Goal: Task Accomplishment & Management: Use online tool/utility

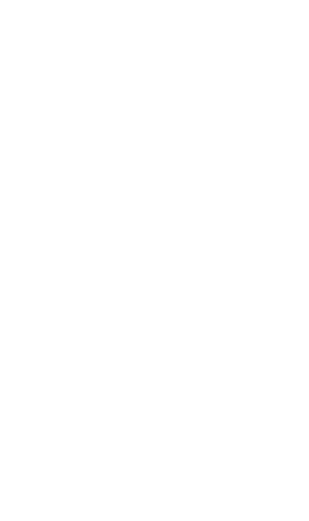
scroll to position [65, 38]
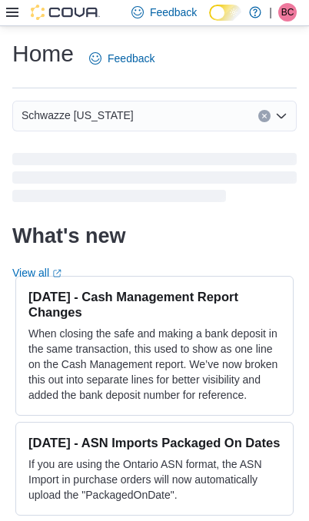
click at [12, 17] on icon at bounding box center [12, 12] width 12 height 9
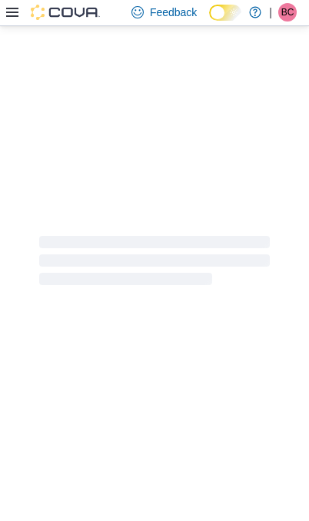
click at [55, 377] on div at bounding box center [154, 260] width 309 height 469
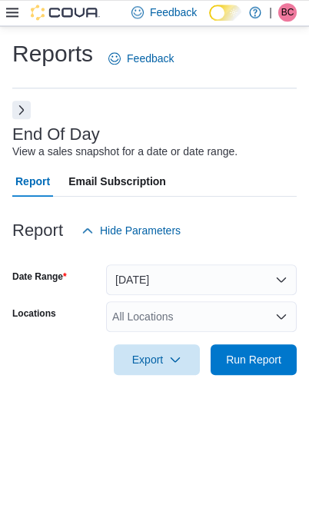
scroll to position [35, 0]
click at [185, 301] on div "All Locations" at bounding box center [201, 316] width 191 height 31
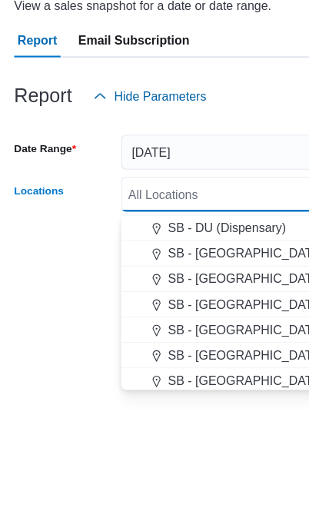
scroll to position [331, 0]
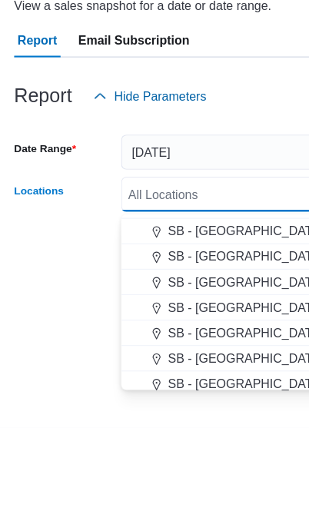
click at [194, 408] on span "SB - [GEOGRAPHIC_DATA]" at bounding box center [215, 415] width 136 height 15
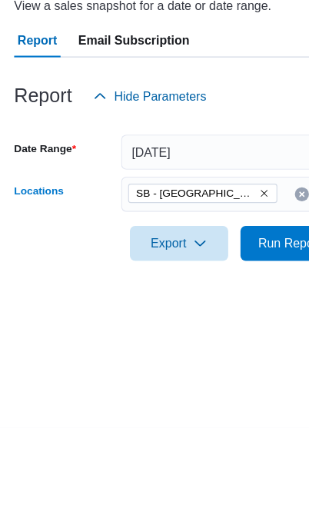
click at [48, 222] on div "Reports Feedback End Of Day View a sales snapshot for a date or date range. Rep…" at bounding box center [154, 216] width 309 height 380
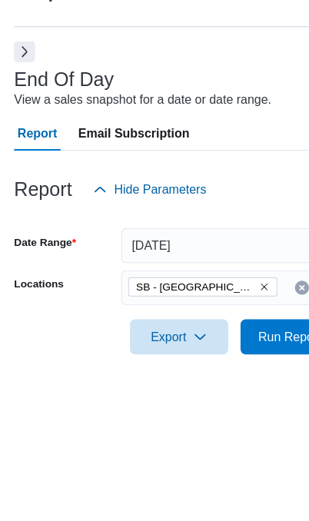
scroll to position [63, 0]
click at [241, 352] on span "Run Report" at bounding box center [253, 359] width 55 height 15
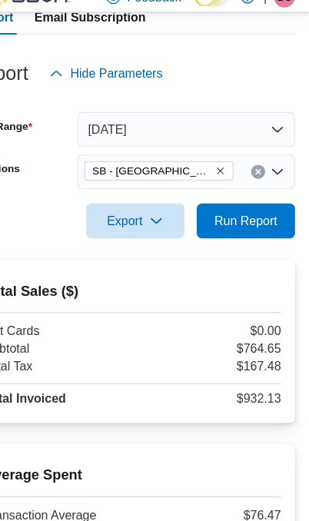
scroll to position [158, 0]
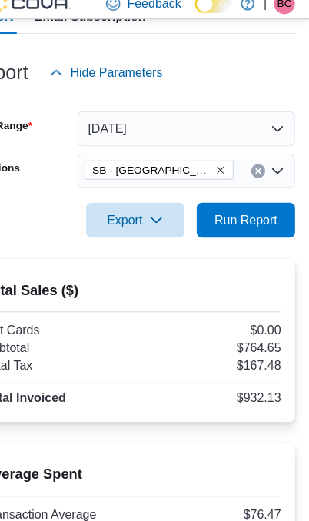
click at [261, 156] on icon "Clear input" at bounding box center [264, 159] width 6 height 6
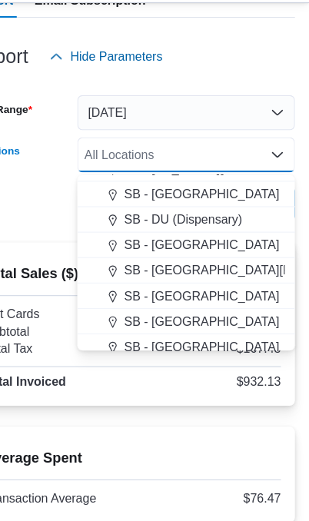
scroll to position [284, 0]
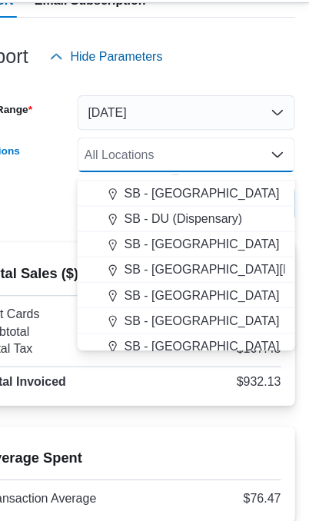
click at [196, 230] on span "SB - [GEOGRAPHIC_DATA]" at bounding box center [215, 237] width 136 height 15
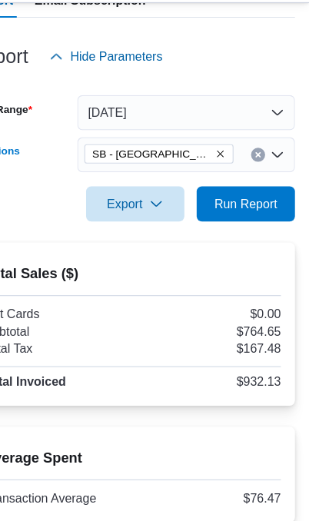
click at [34, 218] on div at bounding box center [154, 227] width 284 height 18
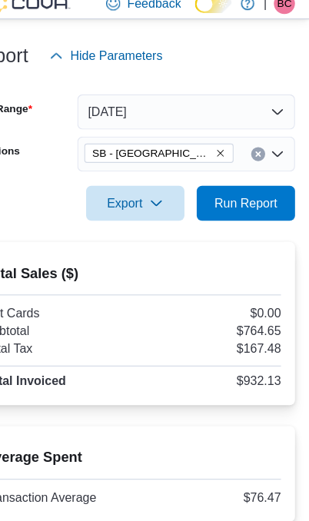
click at [220, 190] on span "Run Report" at bounding box center [254, 187] width 68 height 31
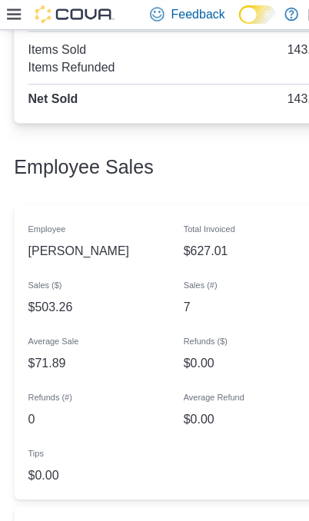
scroll to position [1399, 0]
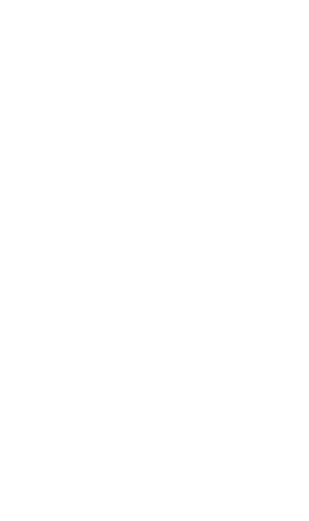
scroll to position [65, 0]
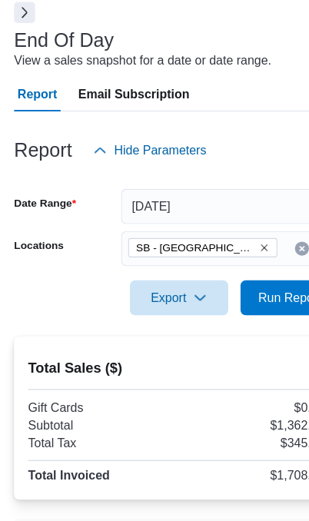
click at [240, 303] on span "Run Report" at bounding box center [253, 295] width 55 height 15
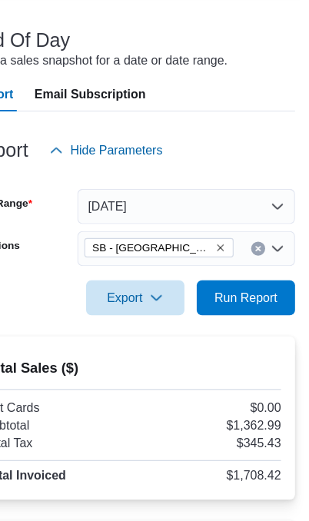
click at [227, 256] on icon "Remove SB - Federal Heights from selection in this group" at bounding box center [231, 251] width 9 height 9
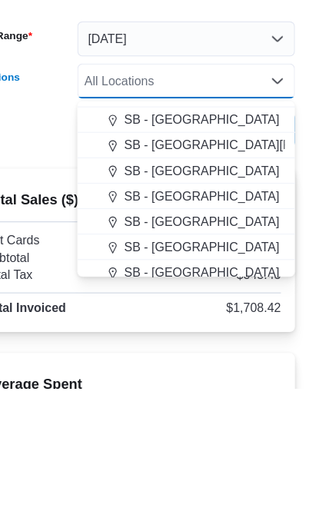
scroll to position [334, 0]
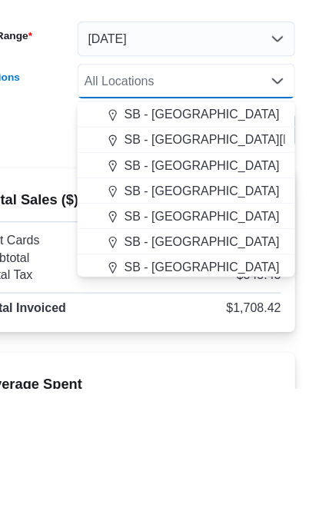
click at [174, 341] on span "SB - [GEOGRAPHIC_DATA]" at bounding box center [215, 348] width 136 height 15
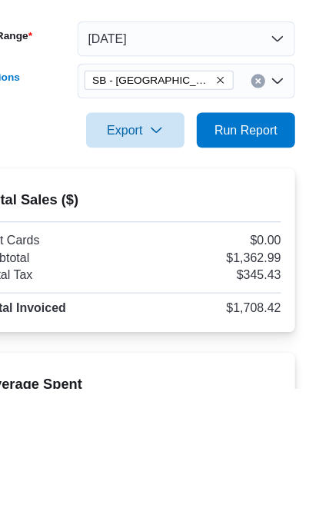
click at [39, 311] on div at bounding box center [154, 320] width 284 height 18
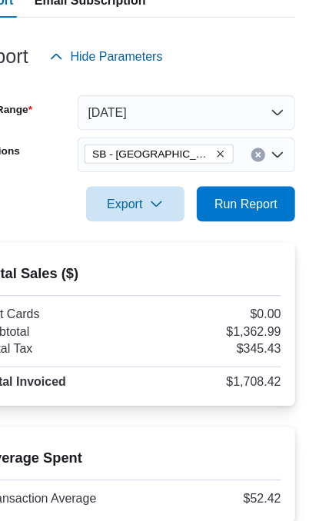
scroll to position [117, 0]
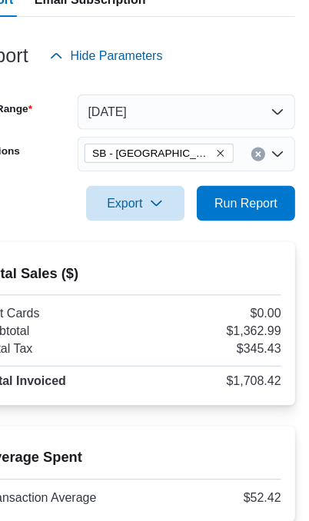
click at [235, 235] on span "Run Report" at bounding box center [253, 242] width 55 height 15
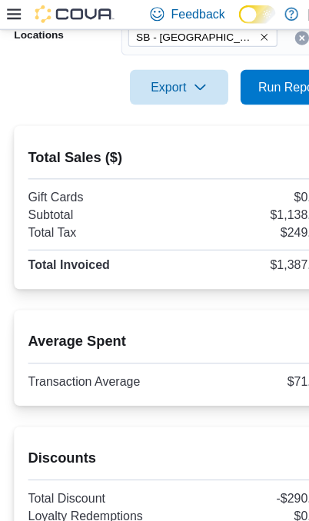
scroll to position [220, 0]
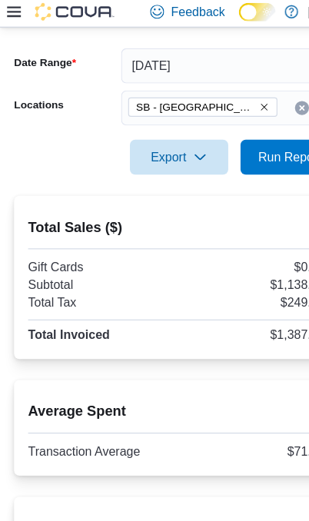
click at [237, 139] on span "Run Report" at bounding box center [253, 139] width 55 height 15
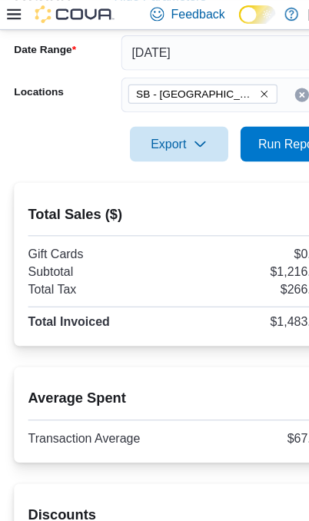
scroll to position [234, 0]
click at [245, 133] on span "Run Report" at bounding box center [253, 125] width 55 height 15
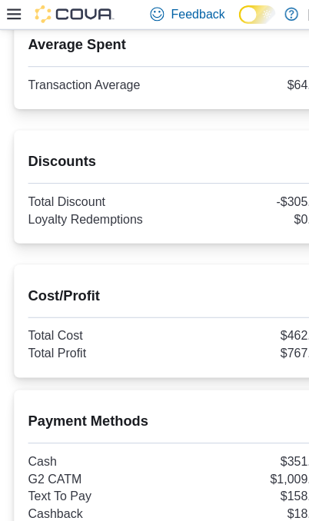
scroll to position [543, 0]
